Goal: Find specific page/section: Find specific page/section

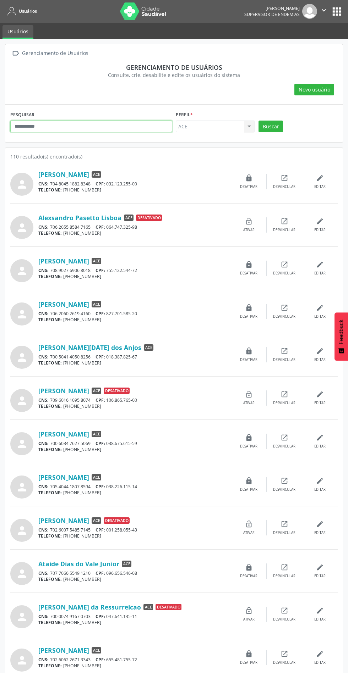
click at [85, 126] on input "text" at bounding box center [91, 127] width 162 height 12
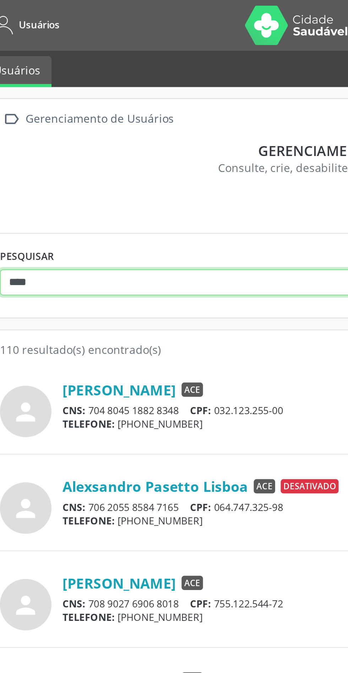
type input "*******"
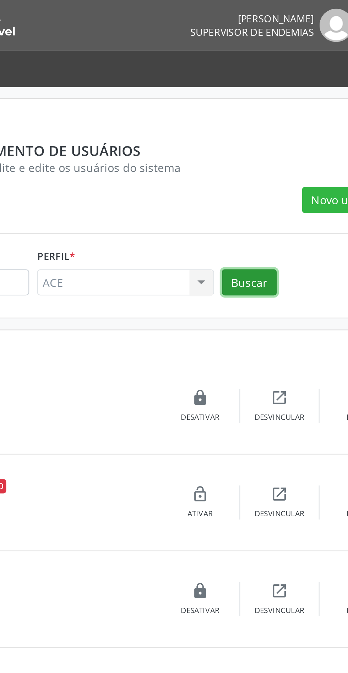
click at [275, 124] on button "Buscar" at bounding box center [270, 127] width 24 height 12
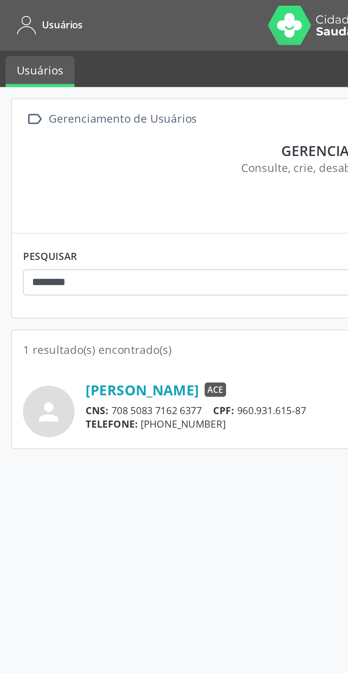
click at [65, 174] on link "[PERSON_NAME]" at bounding box center [63, 175] width 51 height 8
